Goal: Task Accomplishment & Management: Complete application form

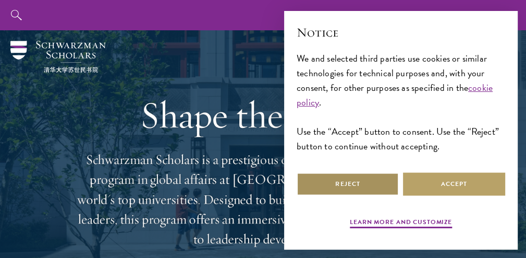
click at [340, 184] on button "Reject" at bounding box center [348, 183] width 102 height 23
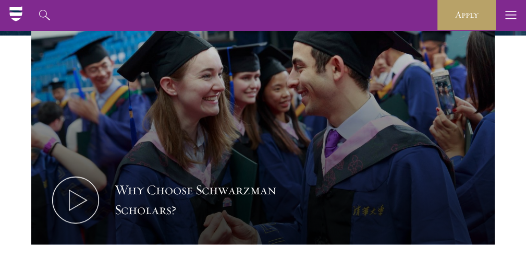
scroll to position [103, 0]
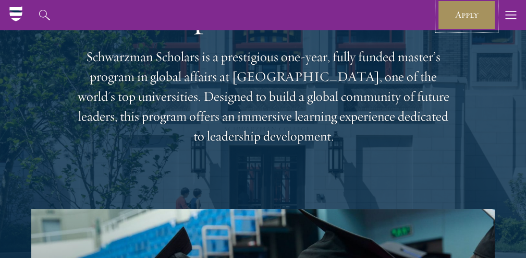
click at [453, 12] on link "Apply" at bounding box center [466, 15] width 58 height 30
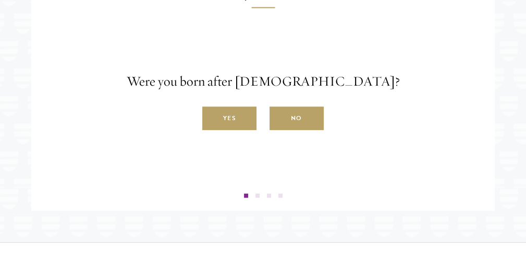
scroll to position [1655, 0]
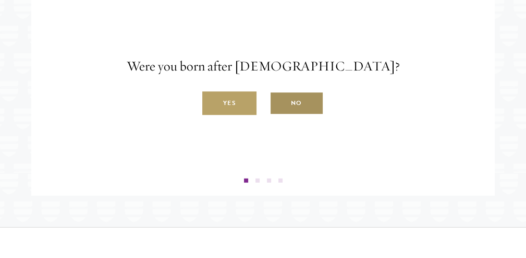
click at [301, 115] on label "No" at bounding box center [297, 103] width 54 height 23
click at [279, 102] on input "No" at bounding box center [274, 97] width 9 height 9
